Goal: Information Seeking & Learning: Learn about a topic

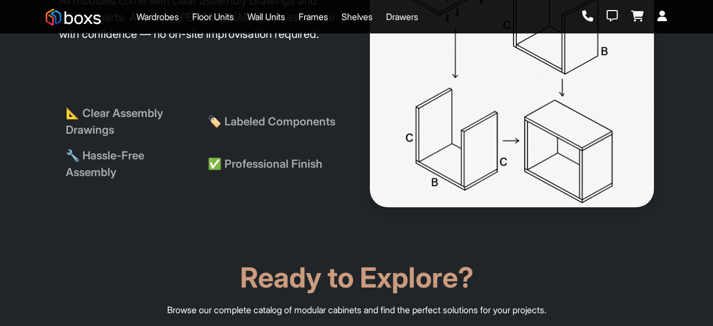
scroll to position [1948, 0]
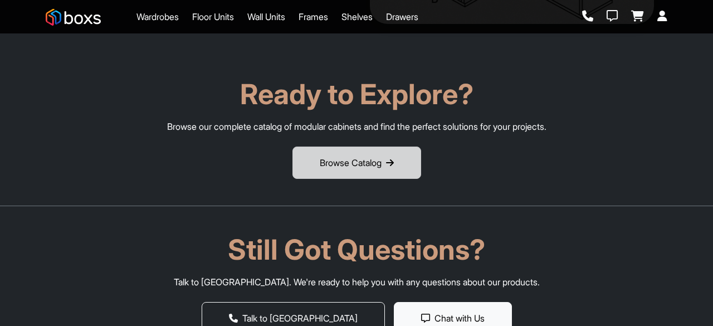
click at [338, 168] on button "Browse Catalog" at bounding box center [356, 162] width 129 height 32
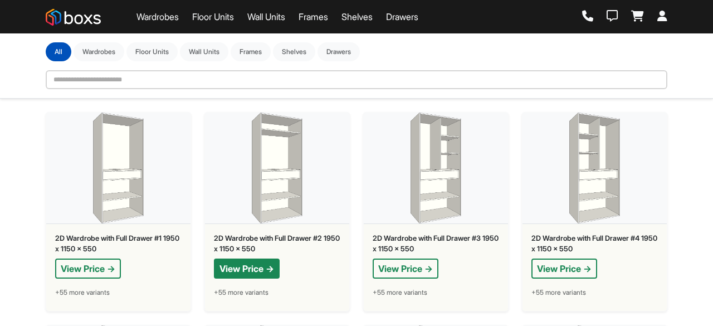
click at [254, 272] on button "View Price →" at bounding box center [247, 268] width 66 height 20
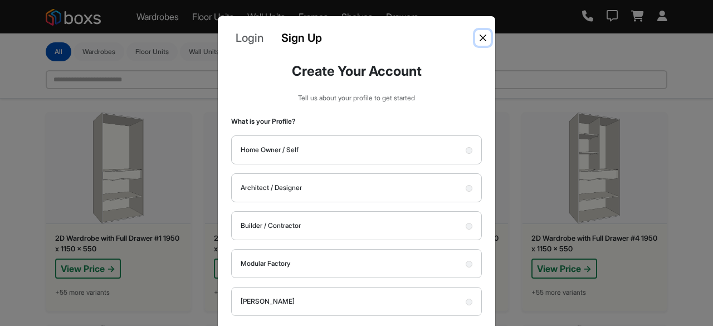
click at [479, 38] on button "Close" at bounding box center [483, 38] width 16 height 16
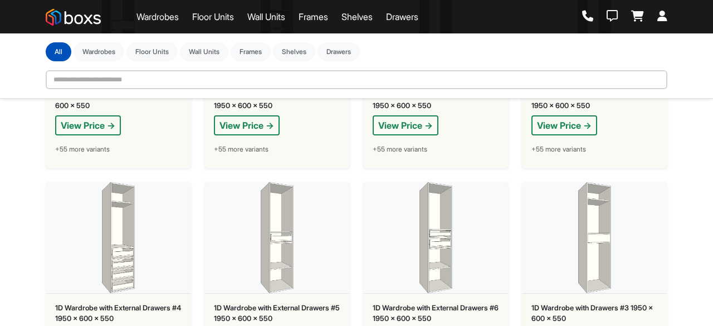
scroll to position [1662, 0]
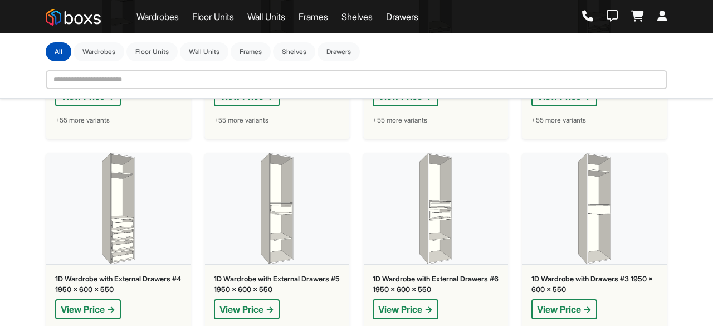
click at [266, 21] on link "Wall Units" at bounding box center [266, 16] width 38 height 13
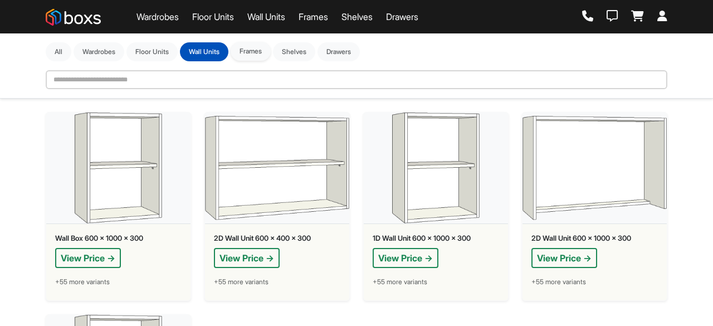
click at [250, 52] on button "Frames" at bounding box center [250, 51] width 40 height 19
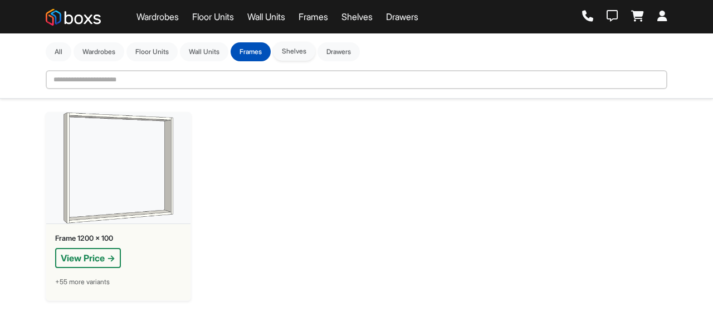
click at [296, 52] on button "Shelves" at bounding box center [294, 51] width 42 height 19
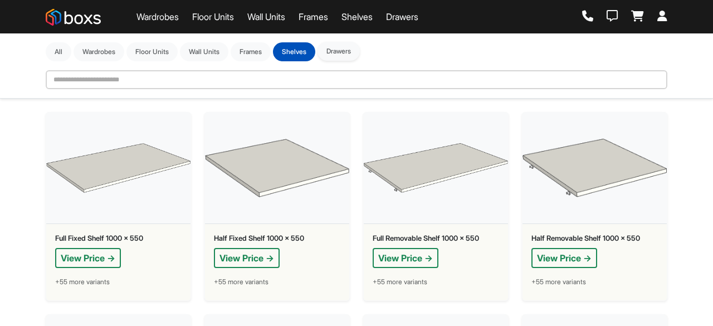
click at [353, 50] on button "Drawers" at bounding box center [338, 51] width 42 height 19
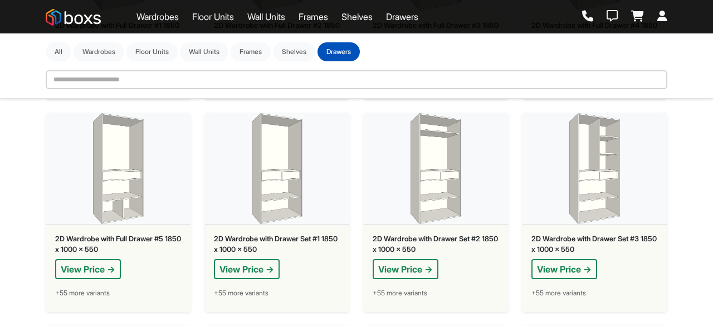
scroll to position [2132, 0]
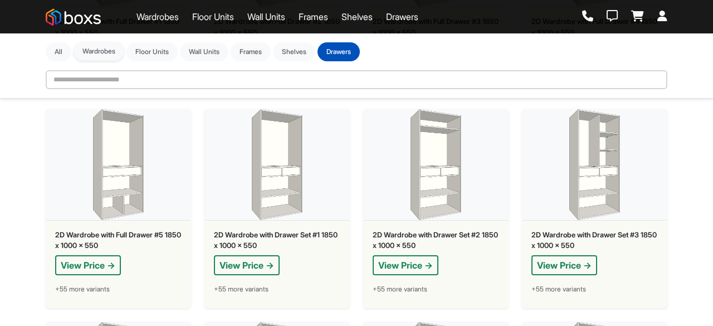
click at [108, 52] on button "Wardrobes" at bounding box center [98, 51] width 51 height 19
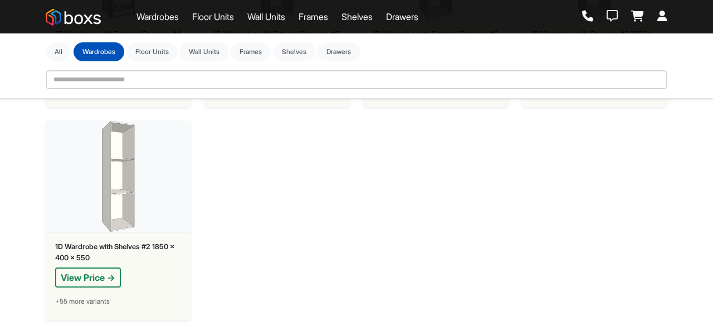
scroll to position [1947, 0]
